Goal: Task Accomplishment & Management: Use online tool/utility

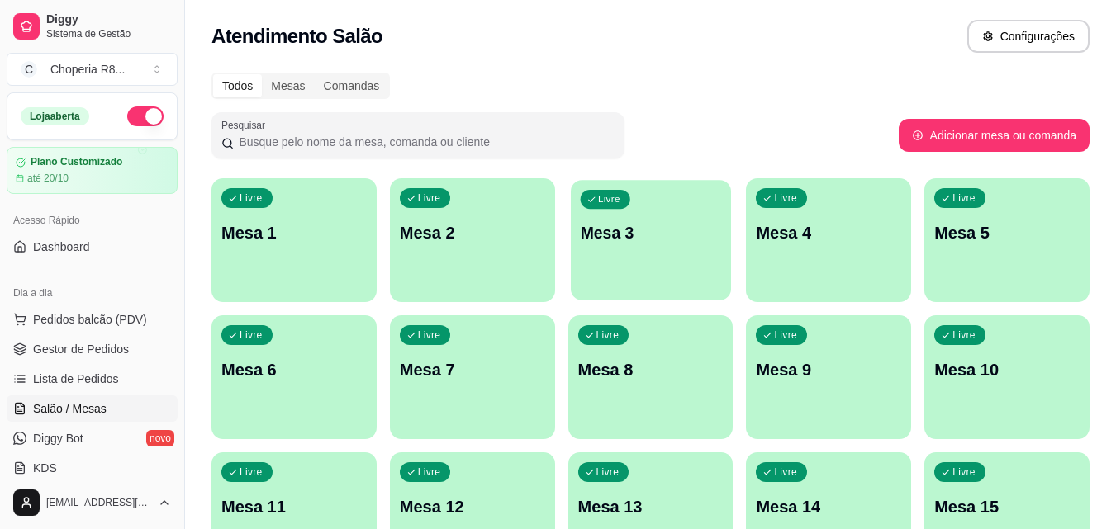
click at [648, 287] on div "button" at bounding box center [651, 290] width 160 height 19
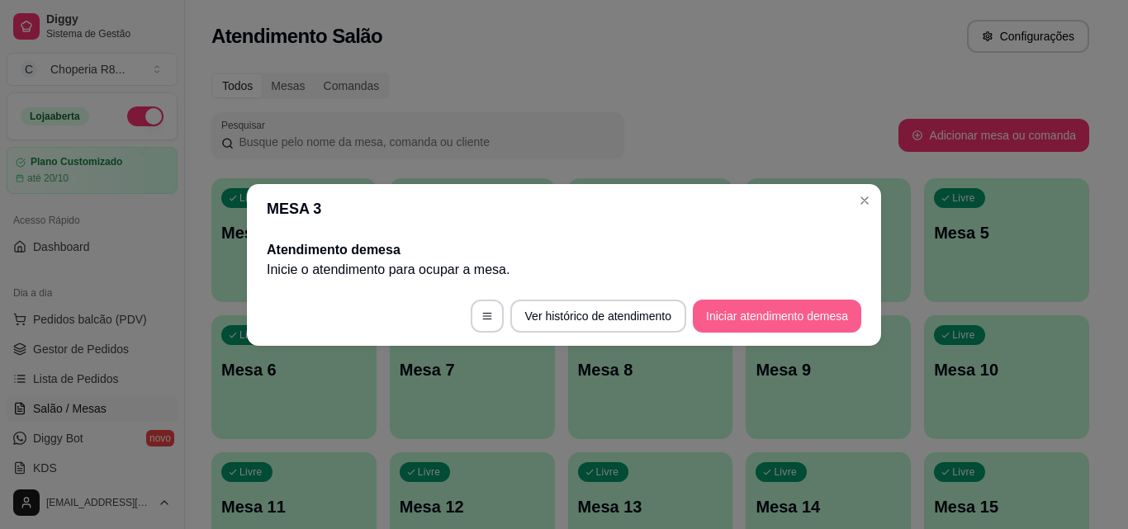
click at [783, 306] on button "Iniciar atendimento de mesa" at bounding box center [777, 316] width 168 height 33
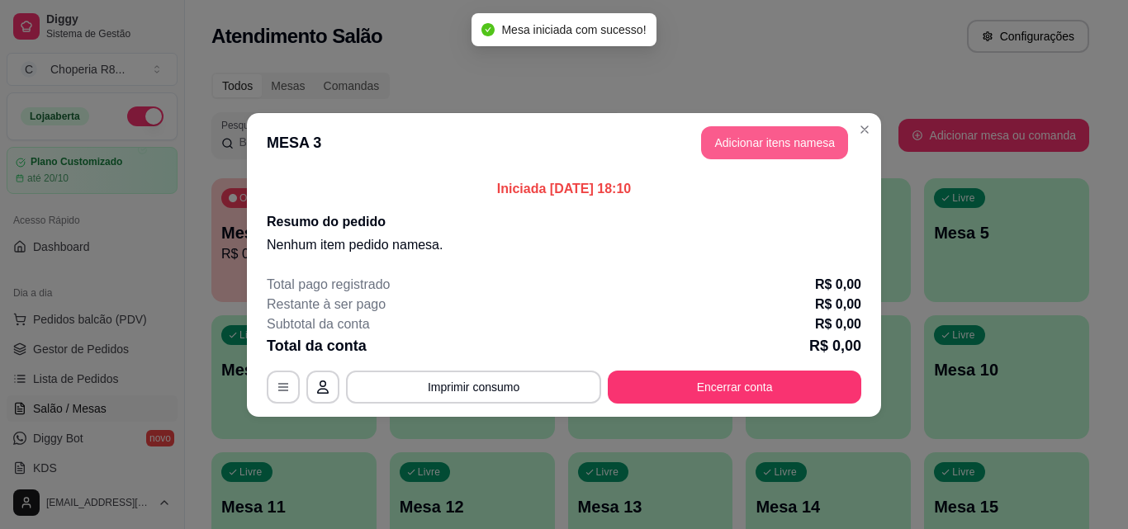
click at [776, 145] on button "Adicionar itens na mesa" at bounding box center [774, 142] width 147 height 33
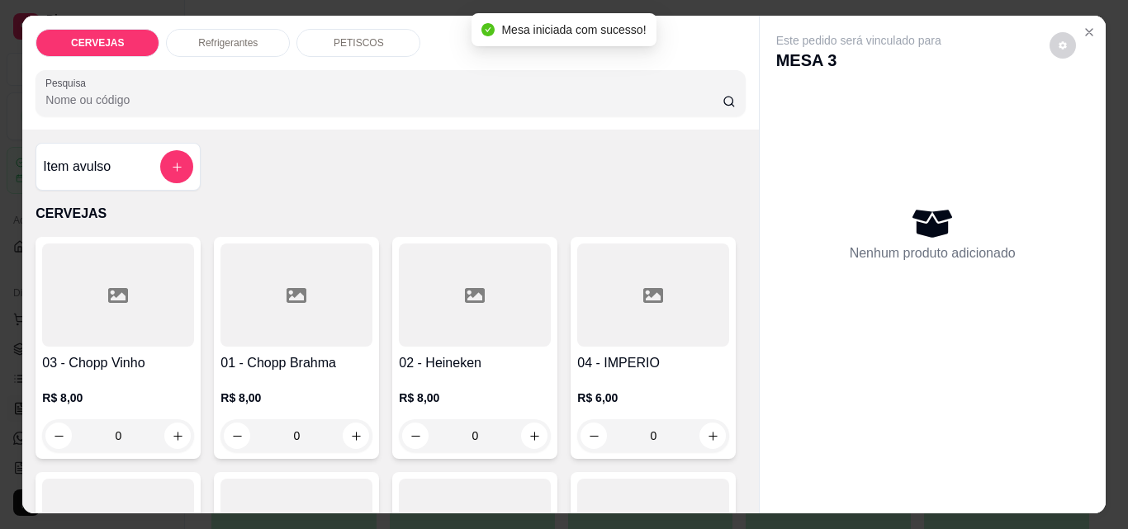
drag, startPoint x: 315, startPoint y: 439, endPoint x: 261, endPoint y: 447, distance: 54.3
click at [261, 447] on div "01 - Chopp Brahma R$ 8,00 0" at bounding box center [296, 348] width 165 height 222
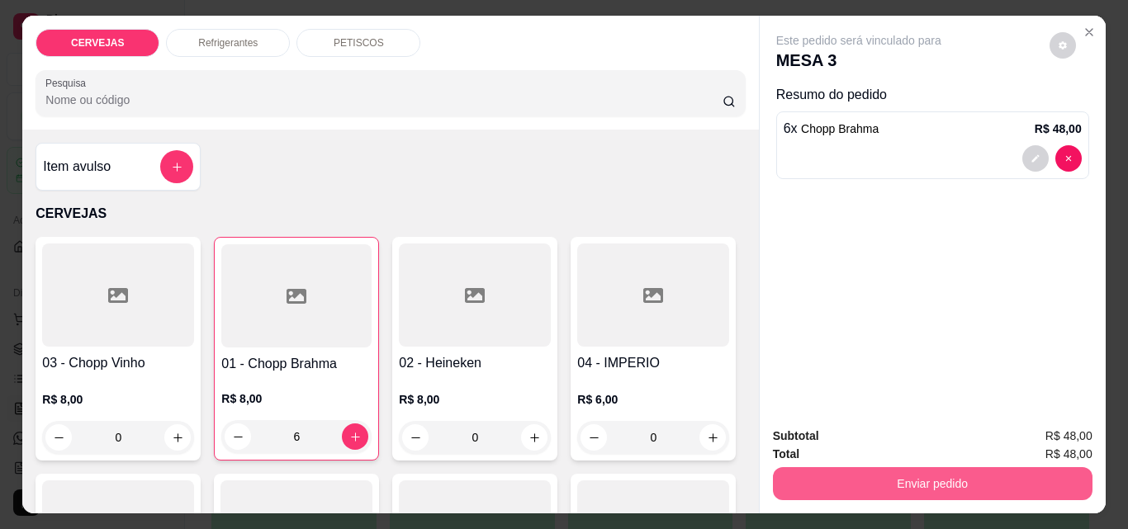
type input "6"
click at [885, 473] on button "Enviar pedido" at bounding box center [933, 483] width 320 height 33
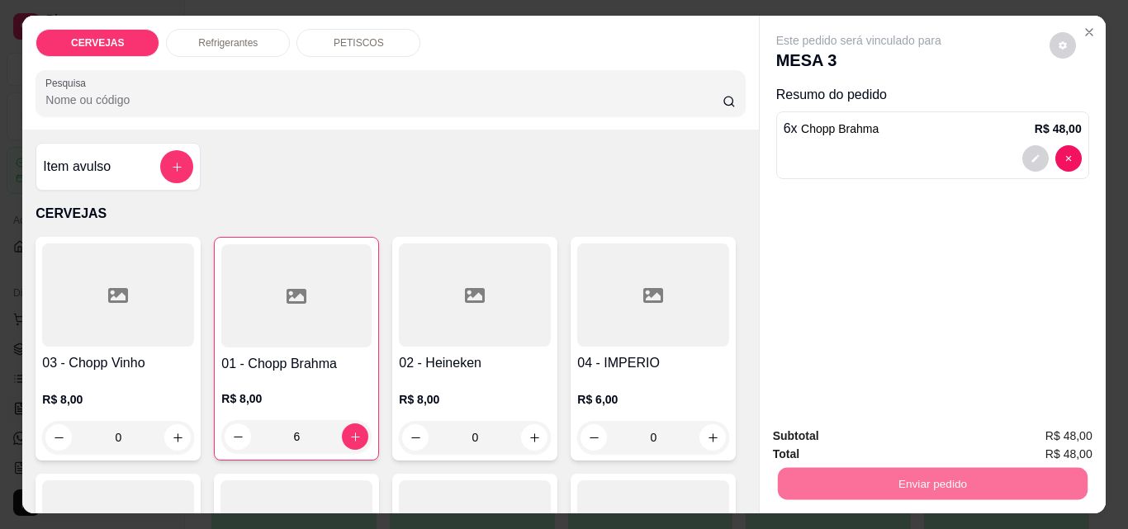
click at [1026, 433] on button "Enviar pedido" at bounding box center [1049, 436] width 93 height 31
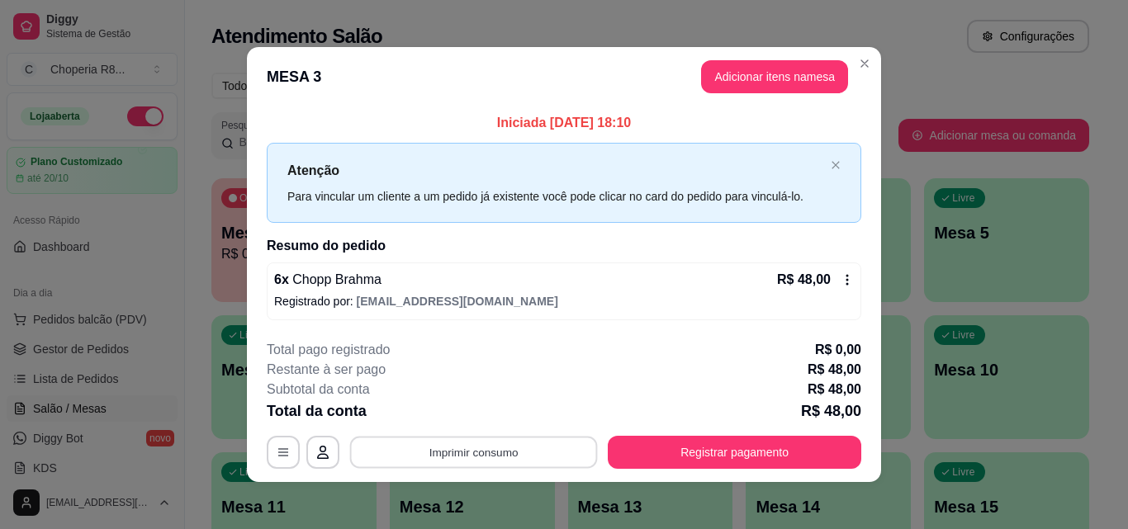
click at [533, 448] on button "Imprimir consumo" at bounding box center [474, 453] width 248 height 32
click at [471, 417] on button "IMPRESSORA" at bounding box center [473, 414] width 116 height 26
click at [756, 450] on button "Registrar pagamento" at bounding box center [735, 452] width 254 height 33
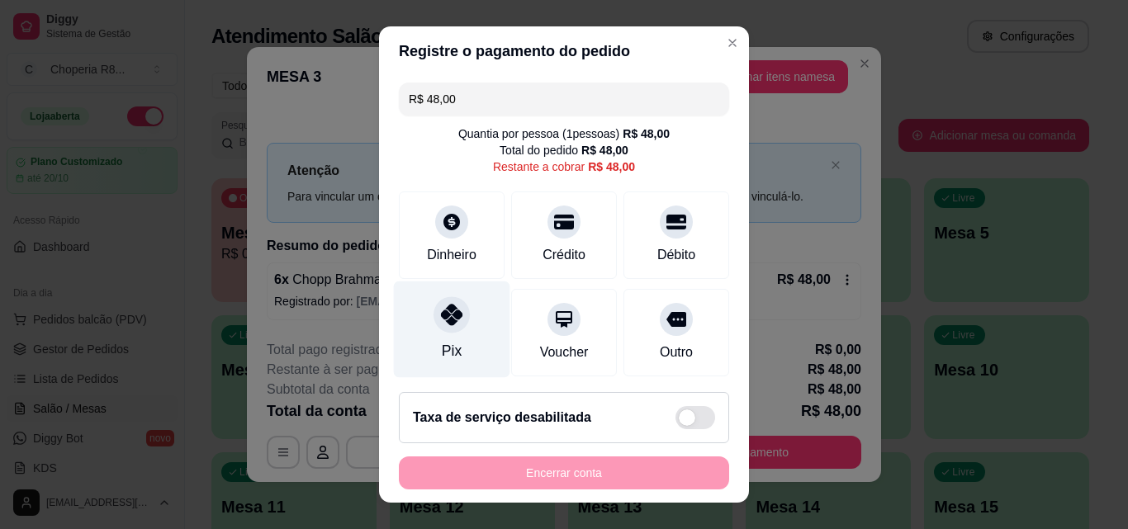
click at [437, 336] on div "Pix" at bounding box center [452, 330] width 116 height 97
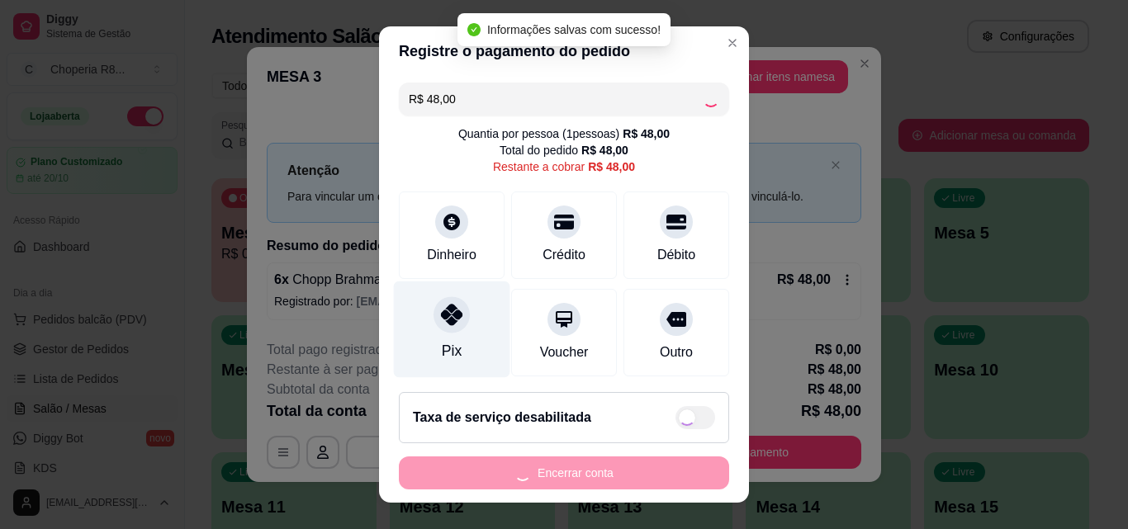
type input "R$ 0,00"
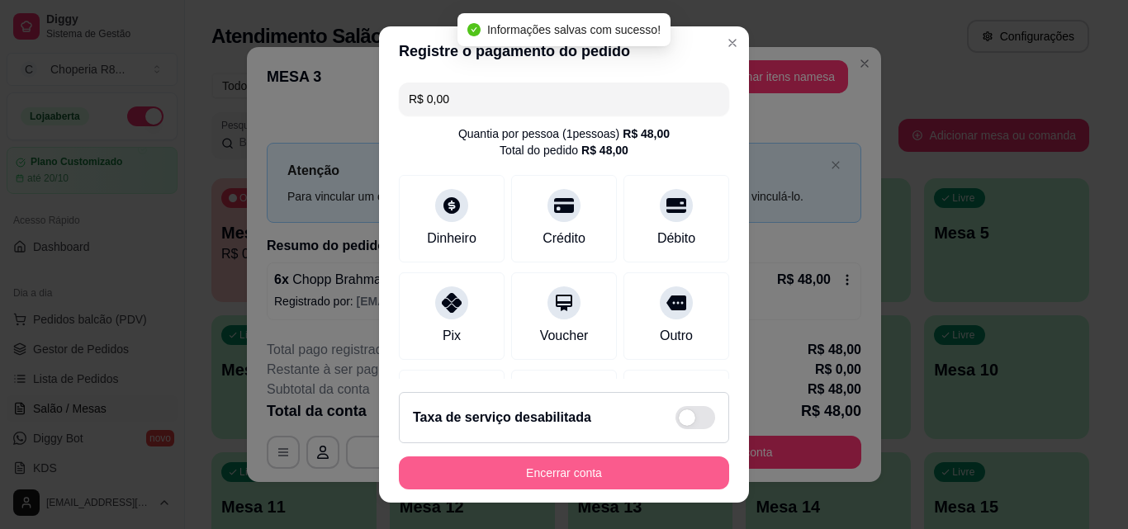
click at [539, 467] on button "Encerrar conta" at bounding box center [564, 473] width 330 height 33
